Goal: Transaction & Acquisition: Subscribe to service/newsletter

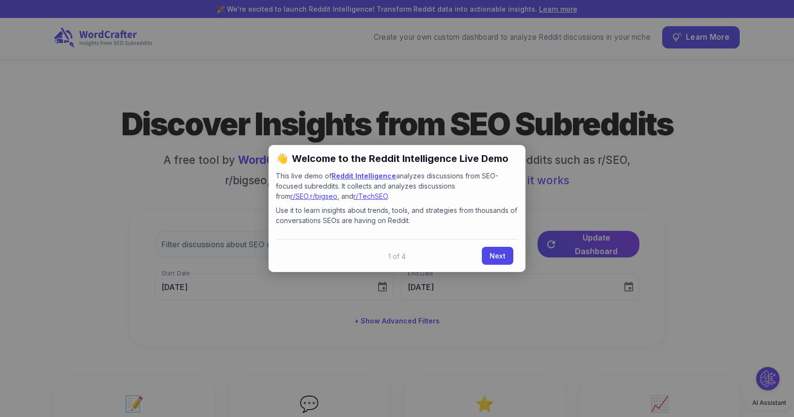
scroll to position [5, 0]
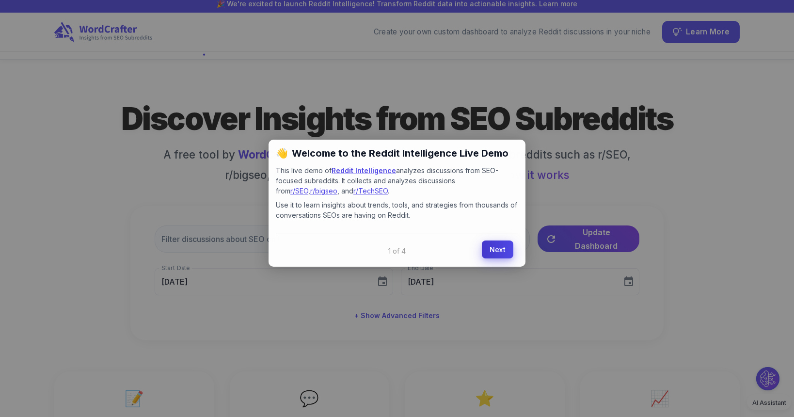
click at [497, 250] on link "Next" at bounding box center [498, 249] width 32 height 18
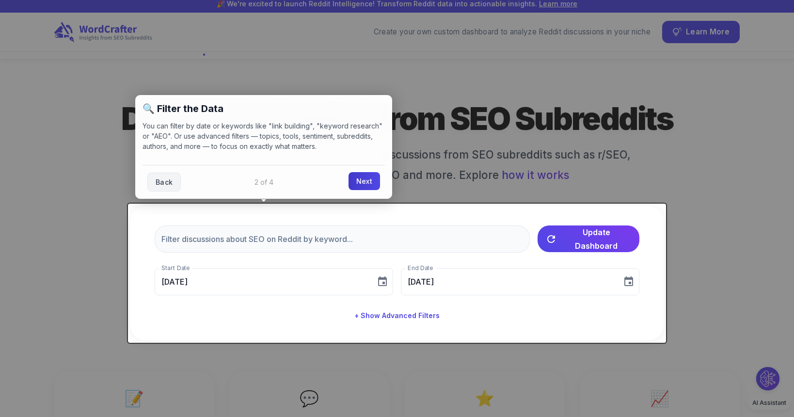
click at [374, 184] on link "Next" at bounding box center [365, 181] width 32 height 18
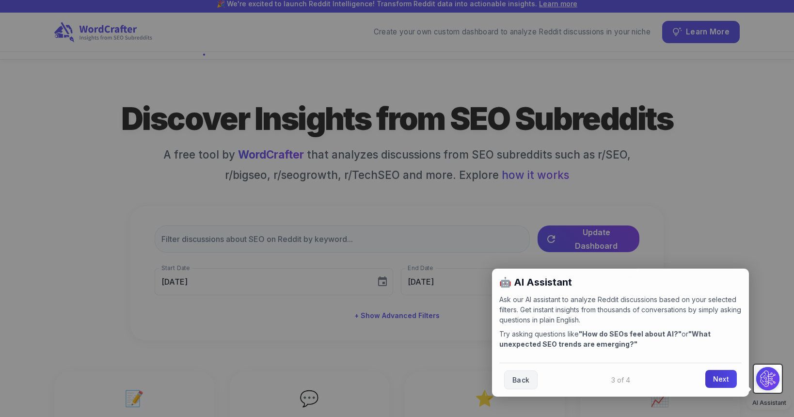
click at [711, 380] on link "Next" at bounding box center [721, 379] width 32 height 18
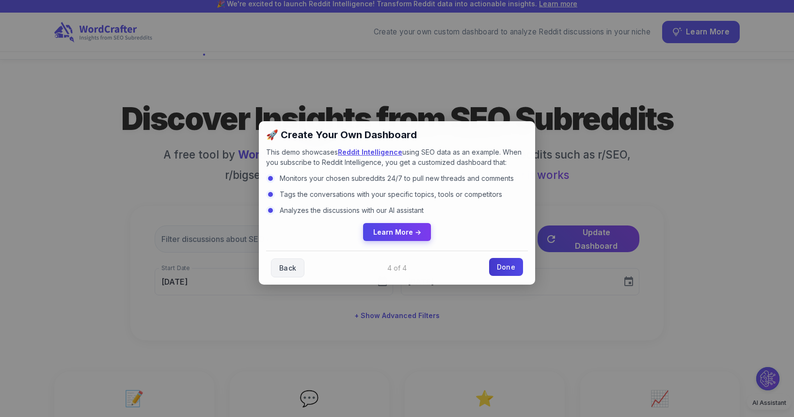
click at [506, 271] on link "Done" at bounding box center [506, 267] width 34 height 18
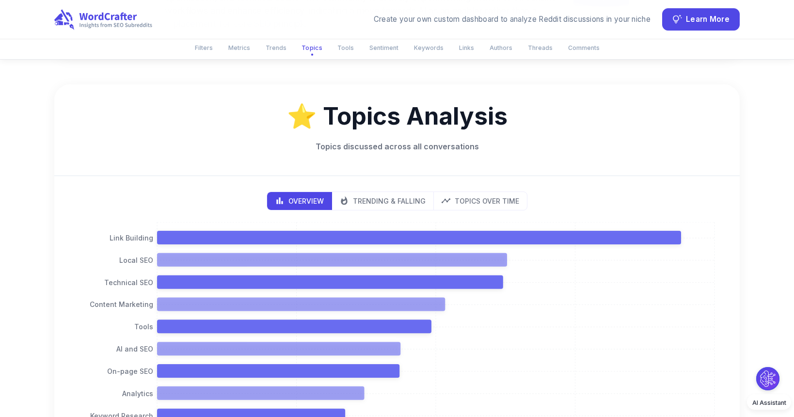
scroll to position [1016, 0]
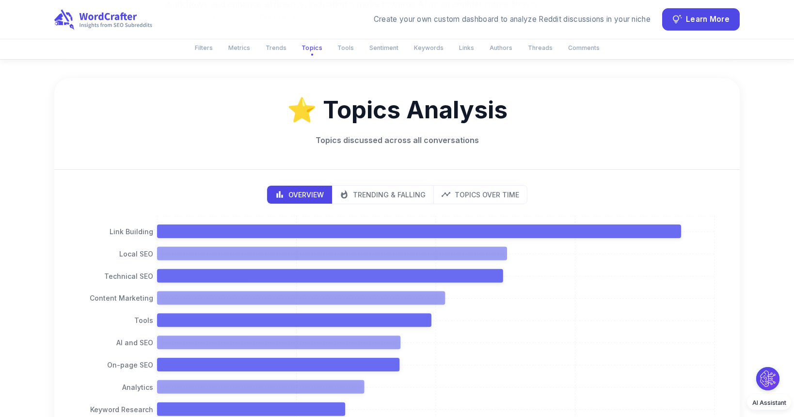
click at [133, 164] on div "⭐️ Topics Analysis Topics discussed across all conversations" at bounding box center [396, 124] width 685 height 92
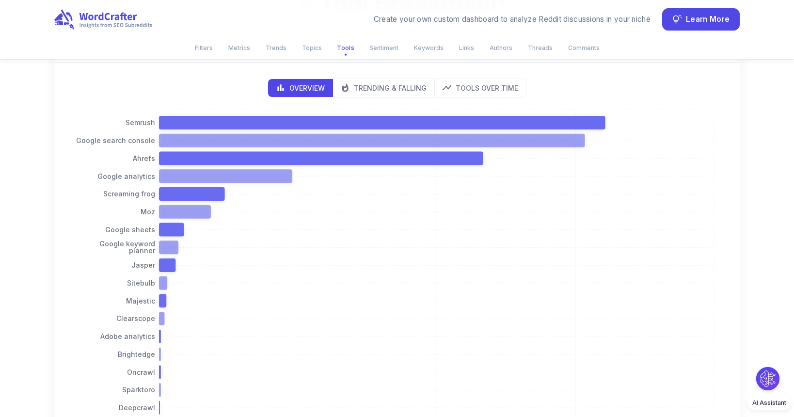
scroll to position [1602, 0]
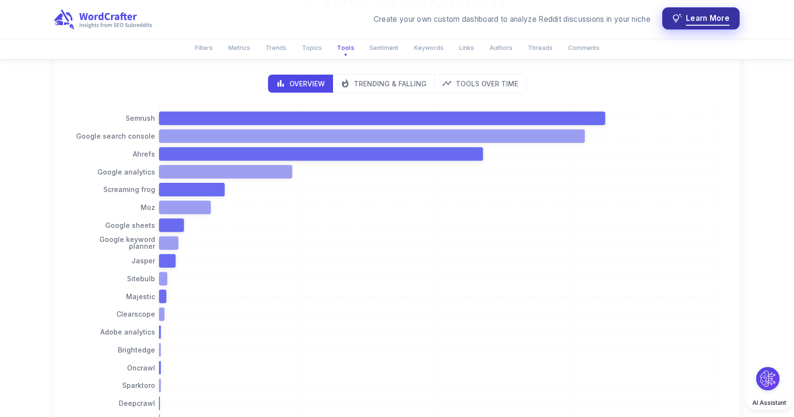
click at [680, 16] on icon "button" at bounding box center [677, 18] width 9 height 9
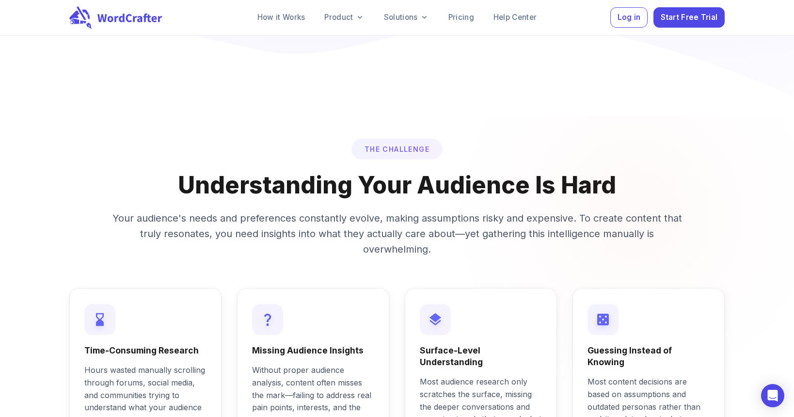
scroll to position [473, 0]
click at [452, 13] on link "Pricing" at bounding box center [461, 17] width 41 height 19
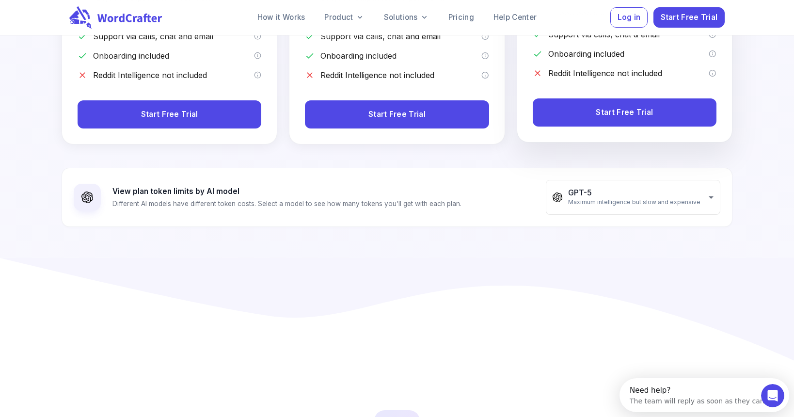
scroll to position [387, 0]
